Goal: Check status: Check status

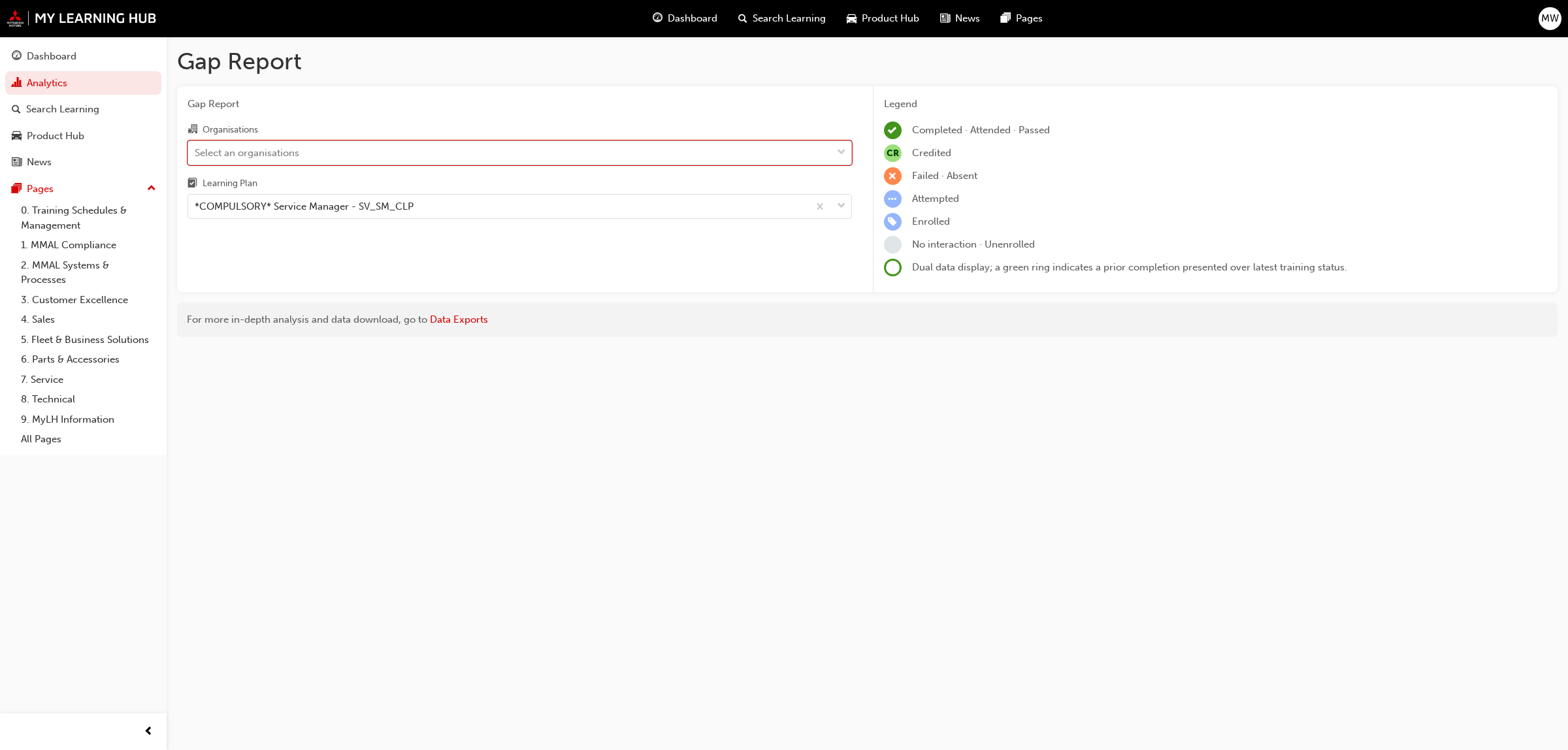
click at [823, 151] on div "Select an organisations" at bounding box center [510, 152] width 644 height 22
click at [196, 151] on input "Organisations option S485 - [PERSON_NAME] Harbor Mitsubishi, selected. 0 result…" at bounding box center [195, 152] width 2 height 11
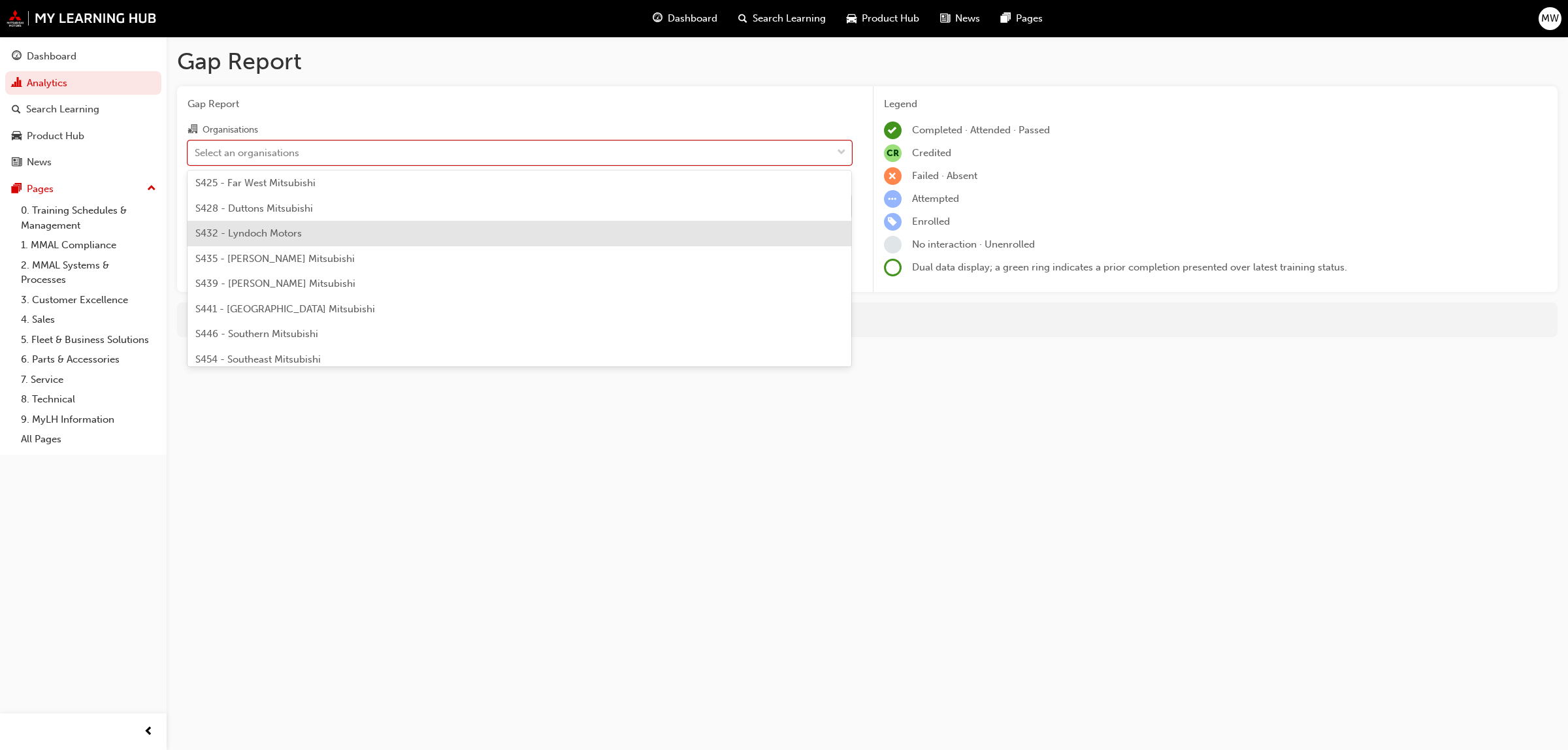
scroll to position [2572, 0]
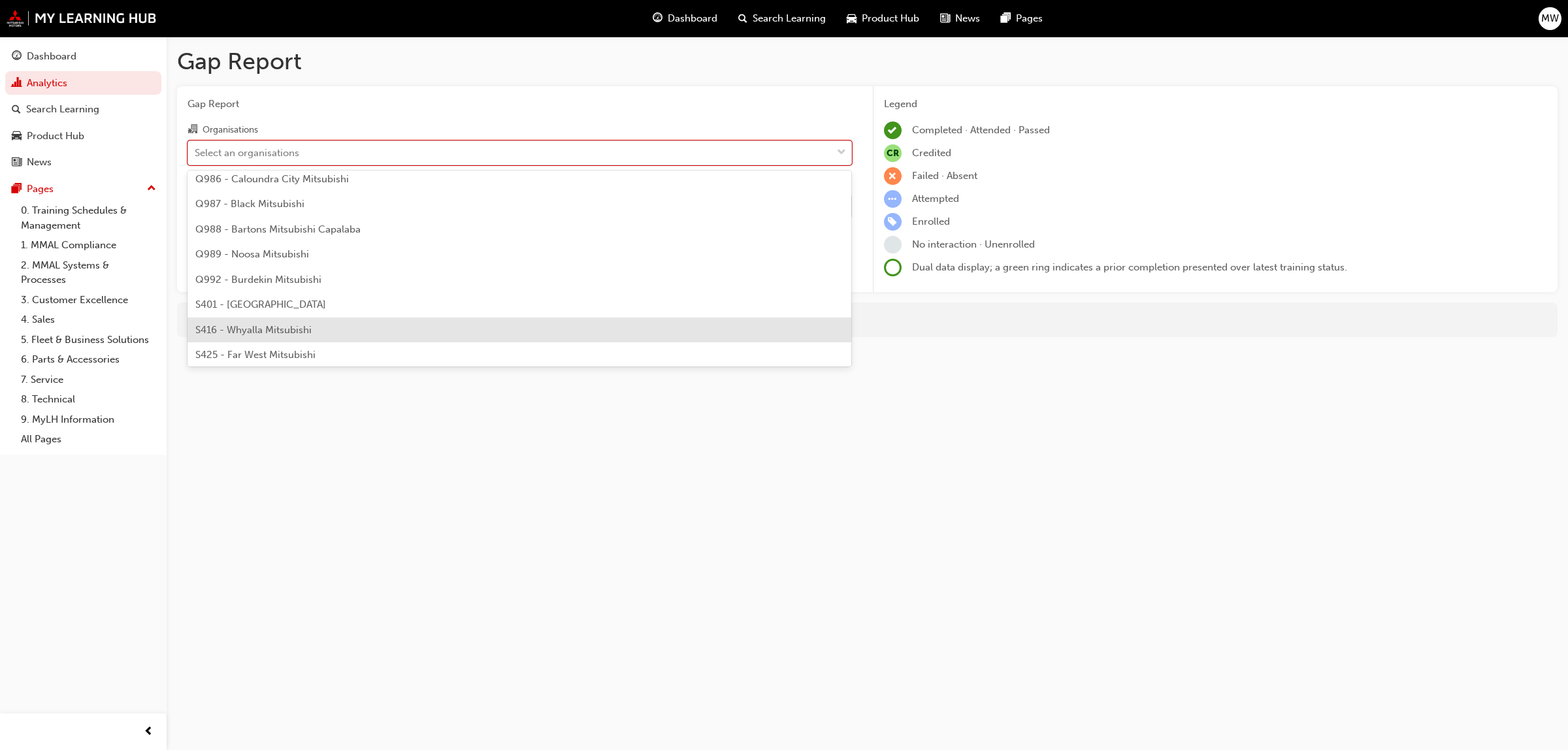
click at [258, 324] on span "S416 - Whyalla Mitsubishi" at bounding box center [254, 330] width 116 height 12
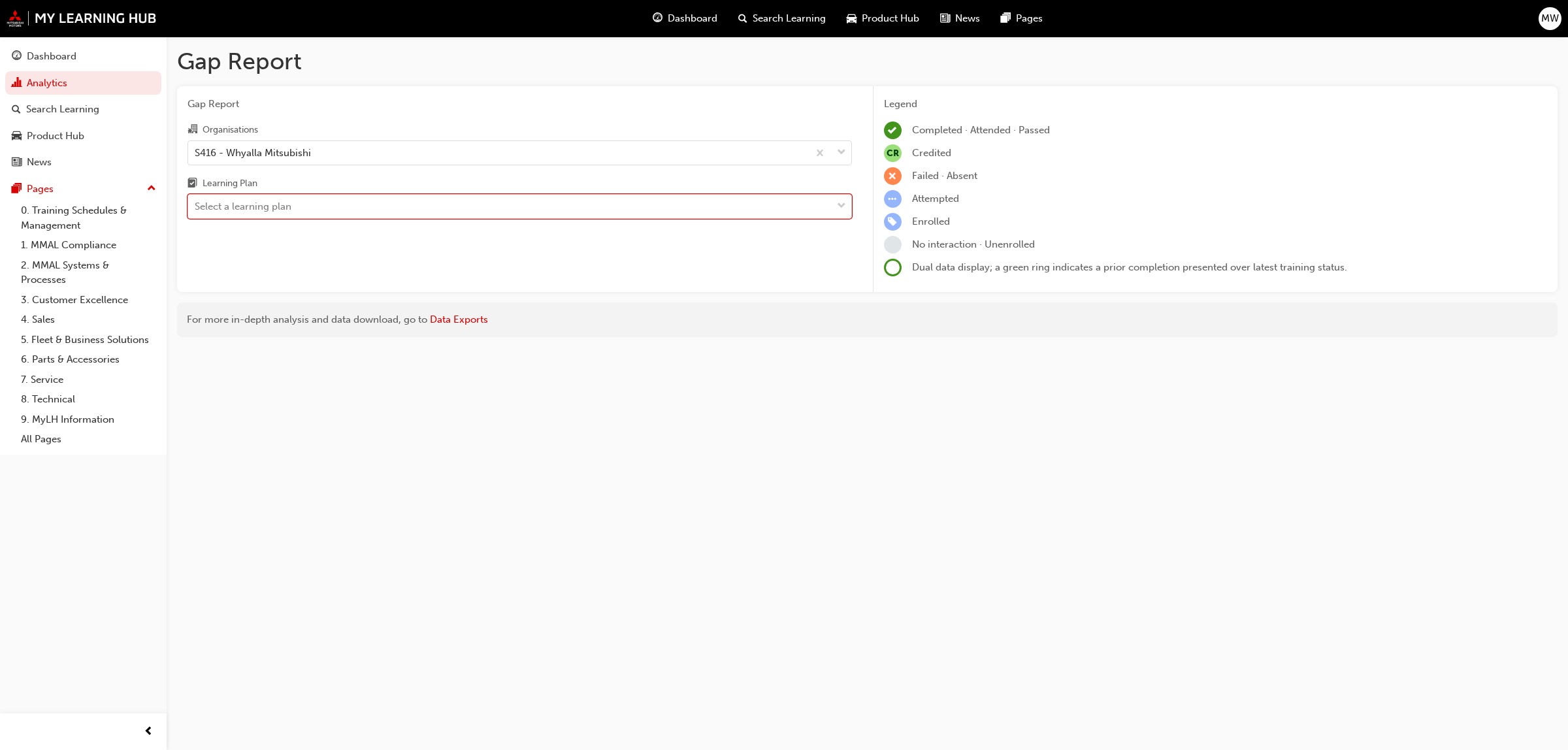
click at [839, 209] on span "down-icon" at bounding box center [841, 206] width 9 height 17
click at [196, 209] on input "Learning Plan option *COMPULSORY* Service Manager - SV_SM_CLP, selected. 0 resu…" at bounding box center [195, 206] width 2 height 11
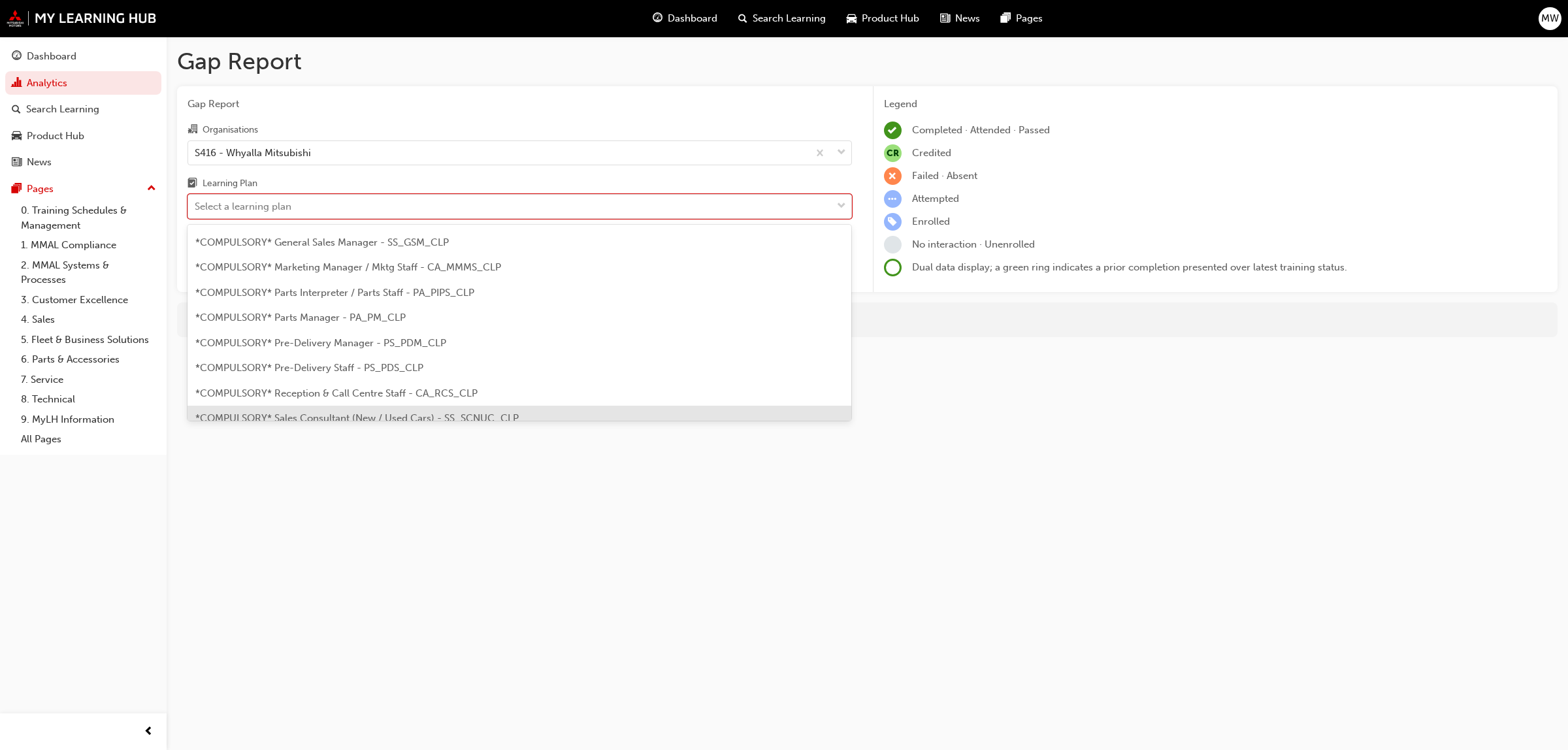
scroll to position [229, 0]
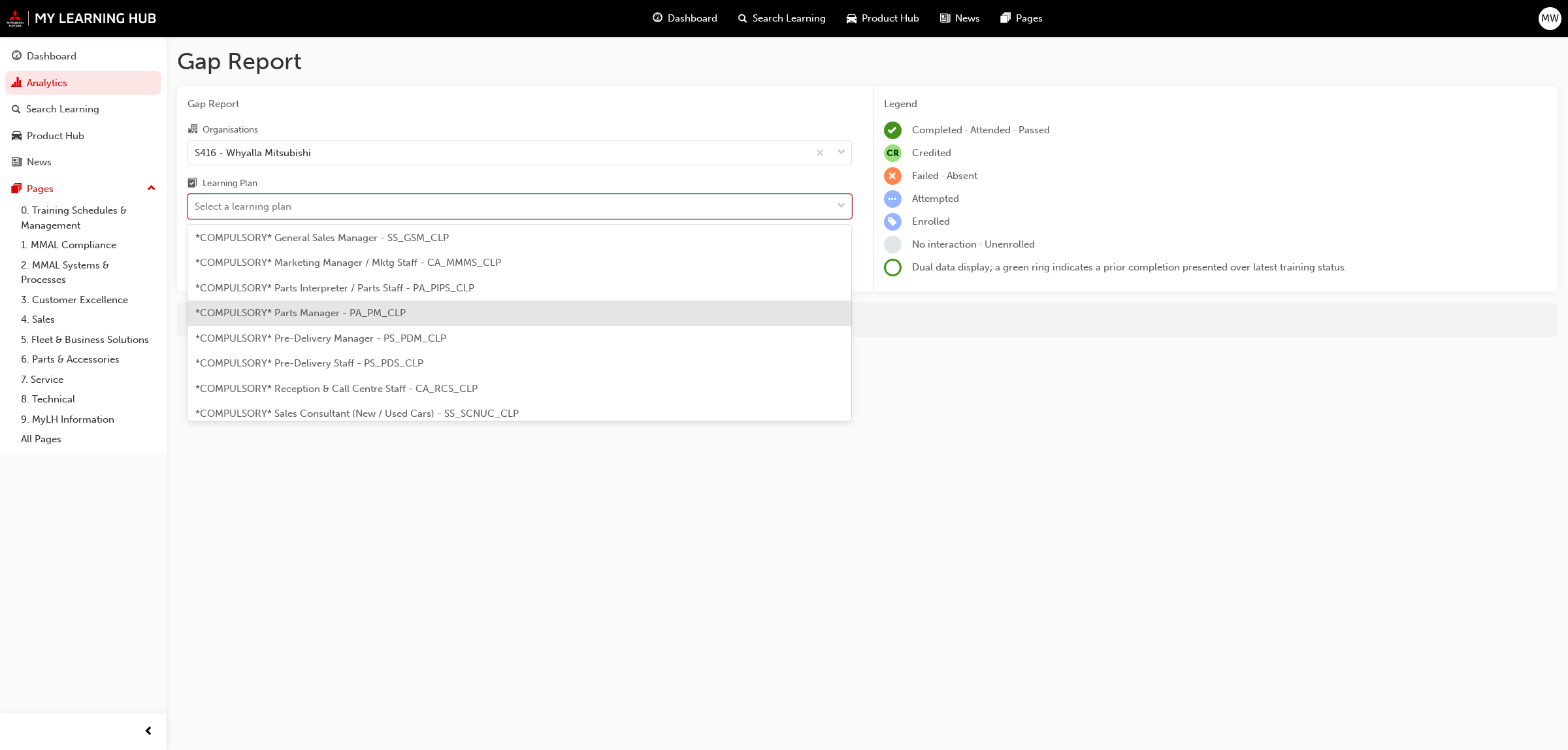
click at [367, 310] on span "*COMPULSORY* Parts Manager - PA_PM_CLP" at bounding box center [300, 313] width 210 height 12
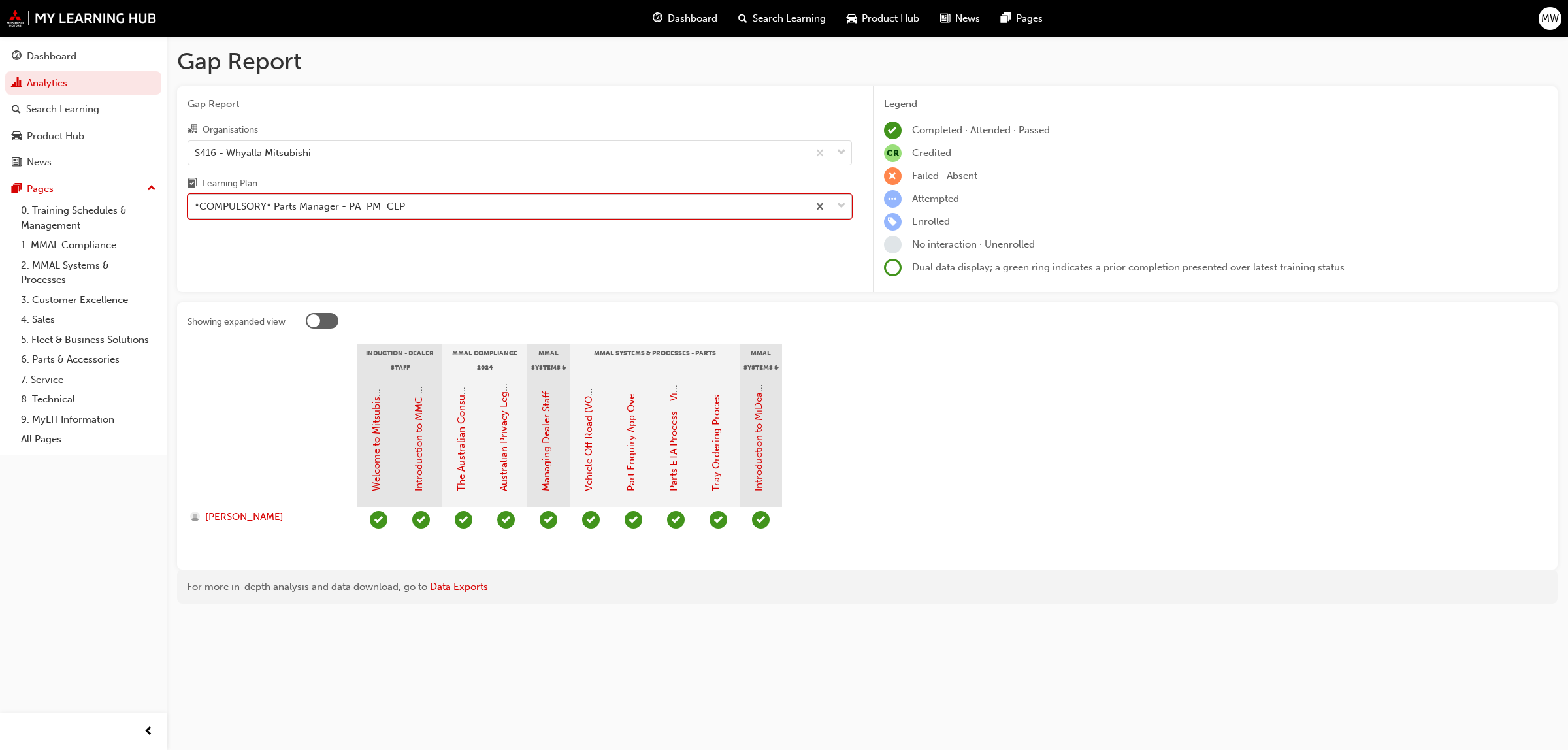
click at [840, 203] on span "down-icon" at bounding box center [841, 206] width 9 height 17
click at [196, 203] on input "Learning Plan option *COMPULSORY* Parts Manager - PA_PM_CLP, selected. 0 result…" at bounding box center [195, 206] width 2 height 11
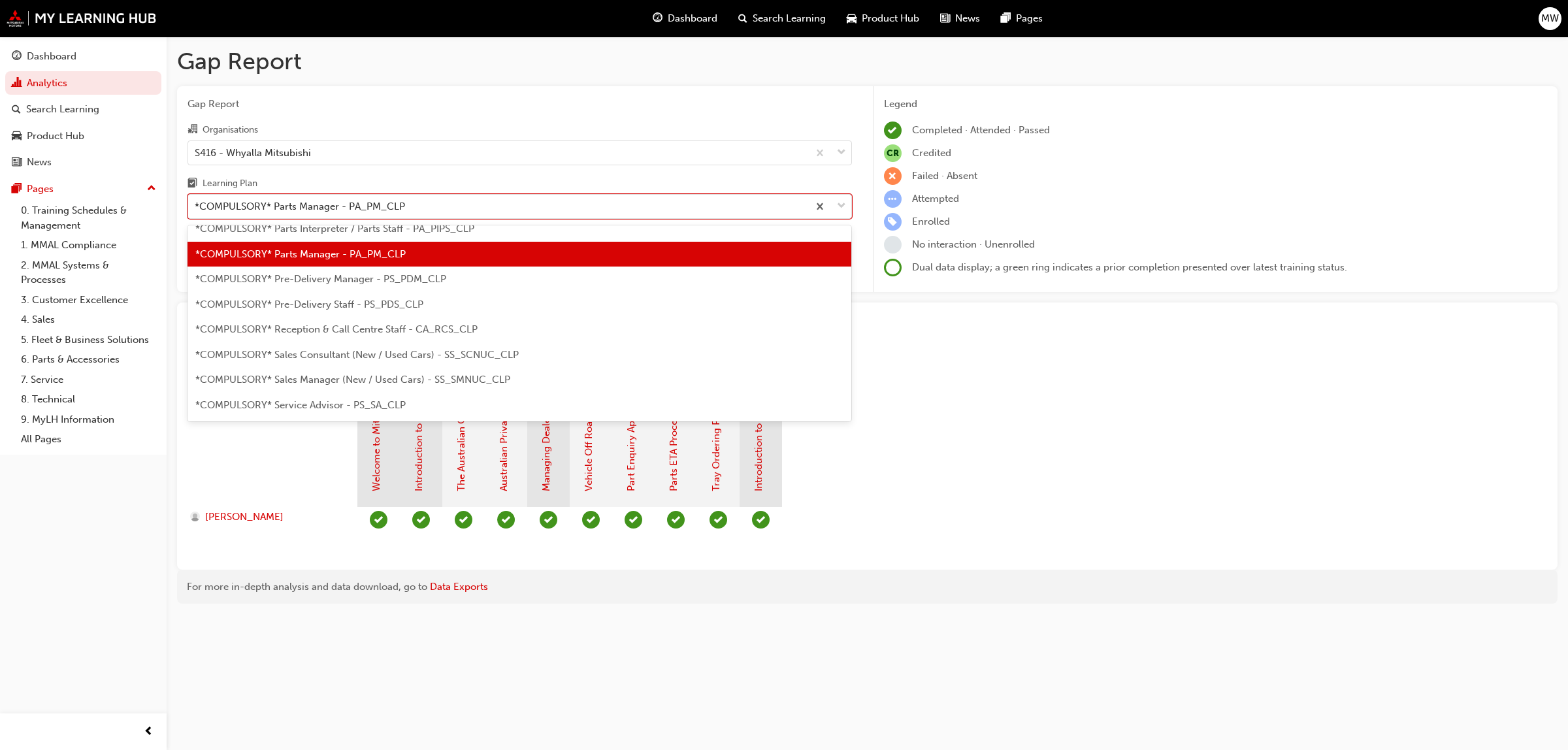
scroll to position [305, 0]
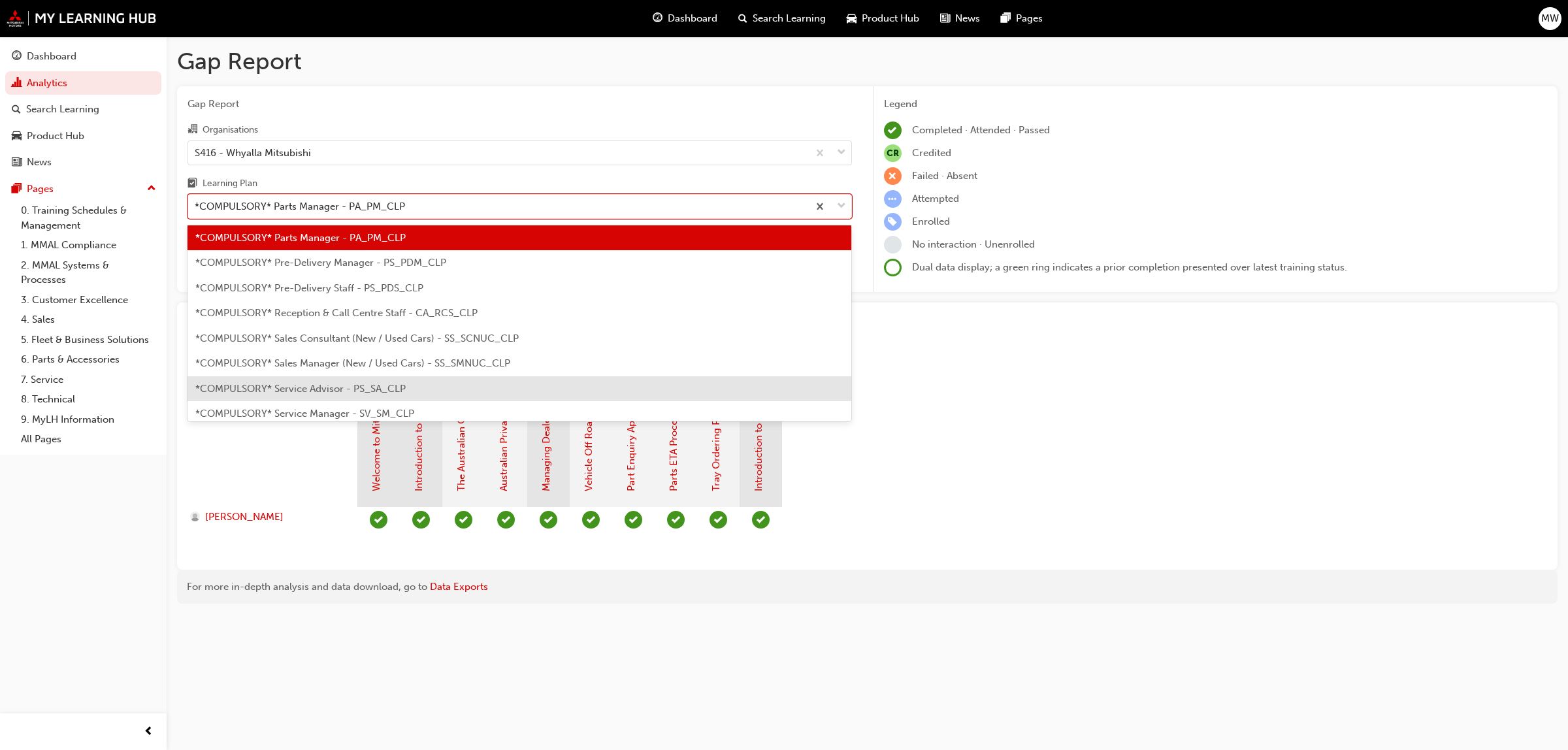
click at [395, 390] on span "*COMPULSORY* Service Advisor - PS_SA_CLP" at bounding box center [300, 389] width 210 height 12
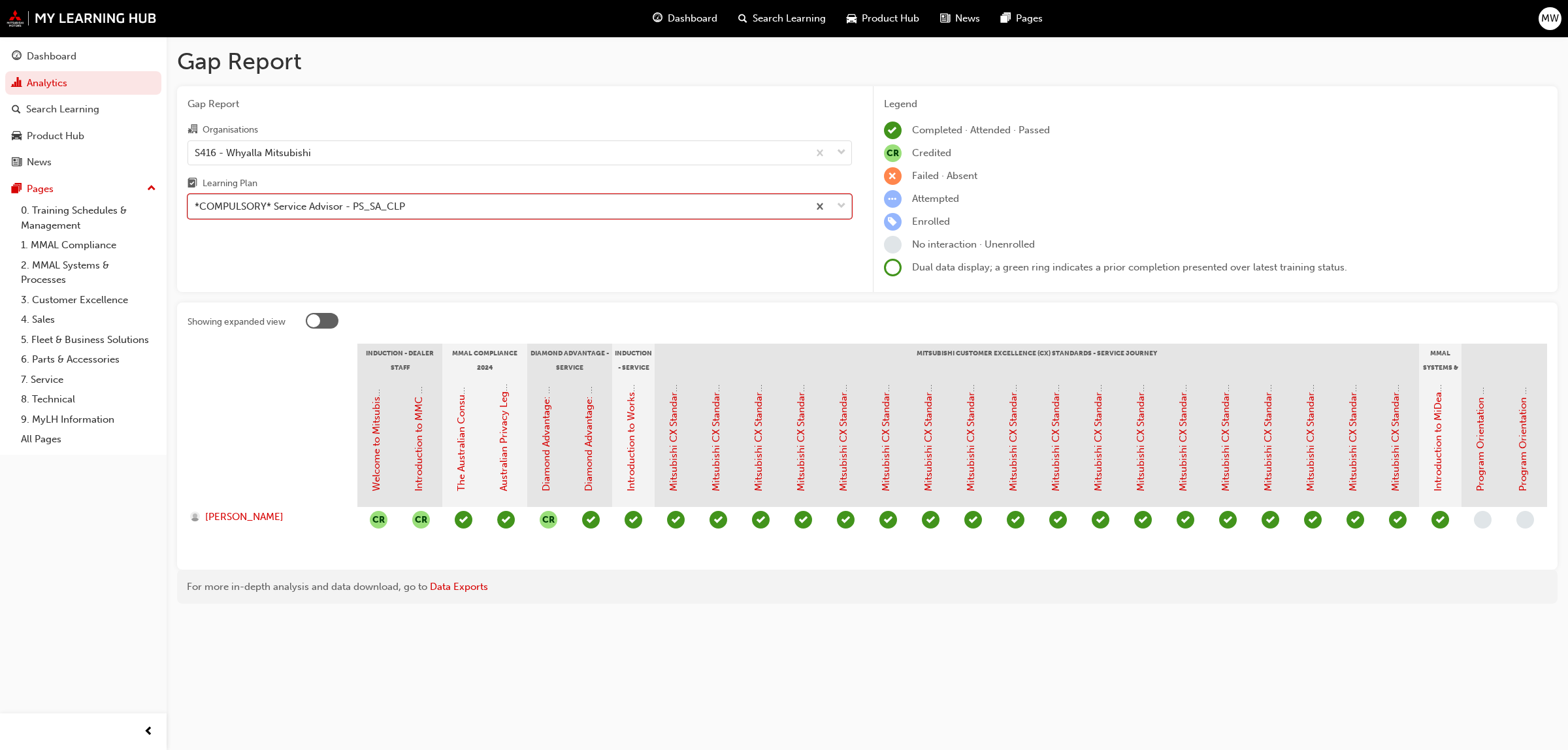
click at [843, 209] on span "down-icon" at bounding box center [841, 206] width 9 height 17
click at [196, 209] on input "Learning Plan option *COMPULSORY* Service Advisor - PS_SA_CLP, selected. 0 resu…" at bounding box center [195, 206] width 2 height 11
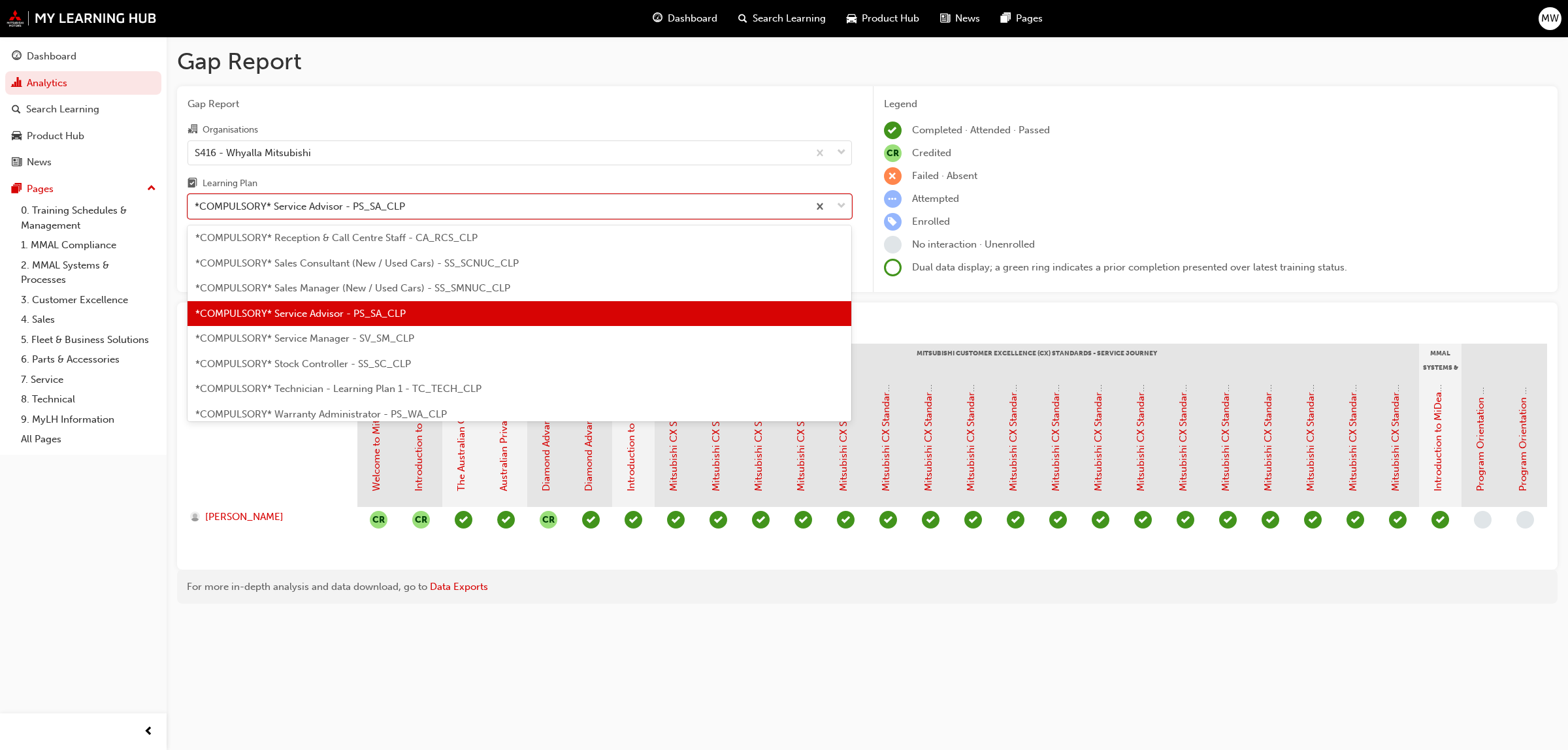
scroll to position [390, 0]
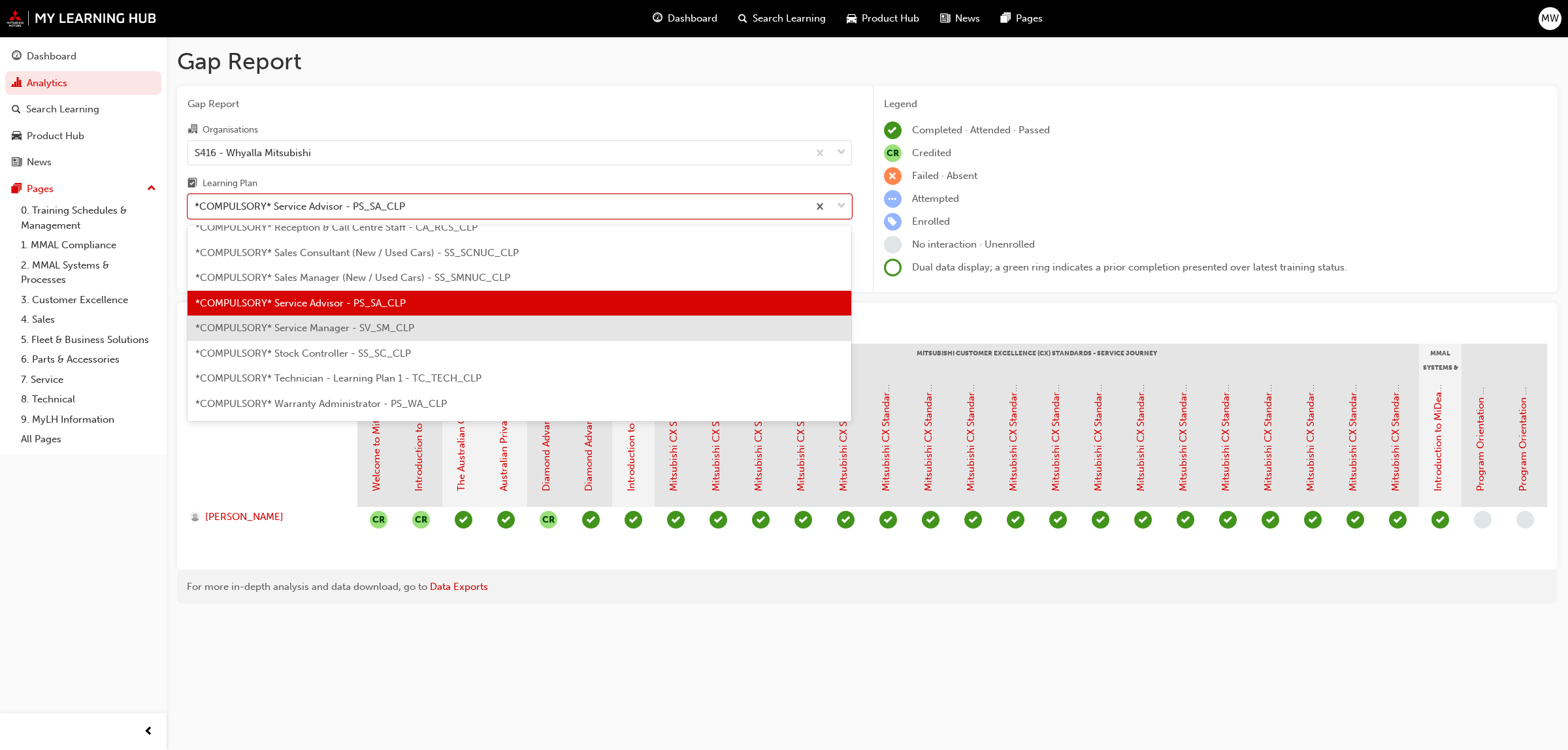
click at [400, 334] on div "*COMPULSORY* Service Manager - SV_SM_CLP" at bounding box center [520, 328] width 665 height 26
